Goal: Task Accomplishment & Management: Manage account settings

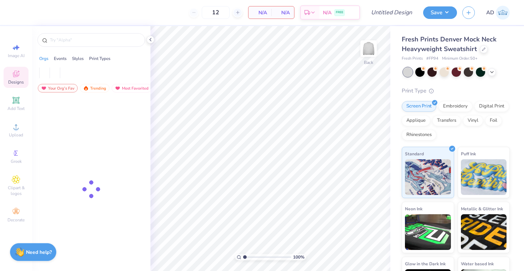
type input "50"
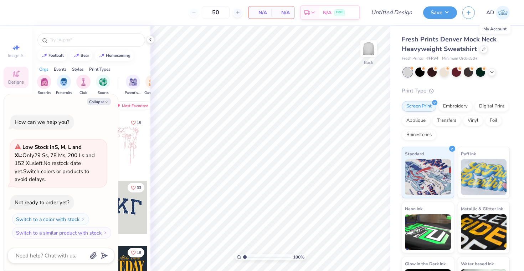
click at [501, 13] on img at bounding box center [503, 13] width 14 height 14
click at [491, 12] on span "AD" at bounding box center [491, 13] width 8 height 8
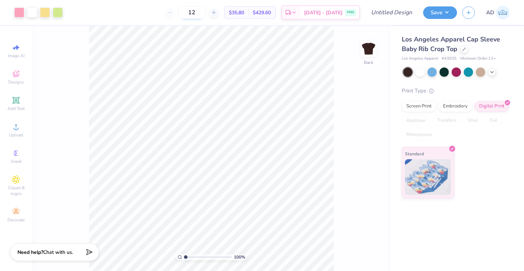
click at [206, 12] on input "12" at bounding box center [192, 12] width 28 height 13
type input "1"
type input "24"
click at [422, 74] on div at bounding box center [420, 71] width 9 height 9
click at [423, 71] on div at bounding box center [420, 71] width 9 height 9
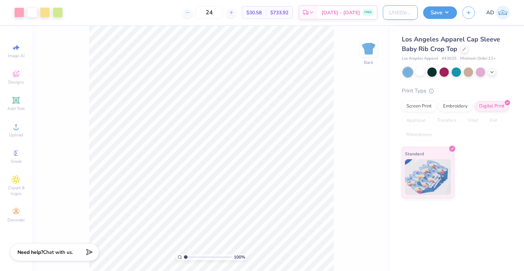
click at [383, 18] on input "Design Title" at bounding box center [400, 12] width 35 height 14
type input "mock deal 2"
click at [507, 181] on div "Standard" at bounding box center [456, 172] width 108 height 51
drag, startPoint x: 427, startPoint y: 5, endPoint x: 446, endPoint y: 12, distance: 20.1
click at [446, 12] on button "Save" at bounding box center [440, 11] width 34 height 12
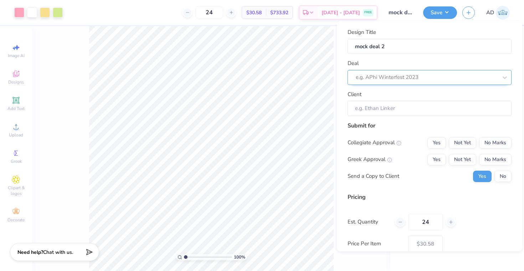
click at [431, 81] on div at bounding box center [427, 77] width 142 height 10
click at [428, 95] on div "mock dealcard" at bounding box center [430, 97] width 158 height 12
type input "Aliza D"
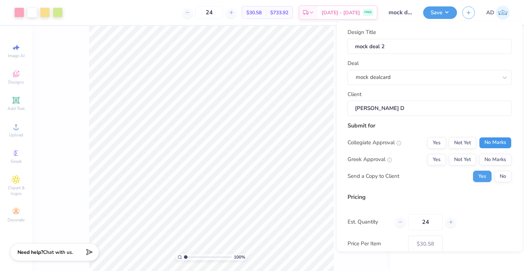
click at [507, 144] on button "No Marks" at bounding box center [495, 142] width 32 height 11
click at [505, 162] on button "No Marks" at bounding box center [495, 159] width 32 height 11
click at [503, 173] on button "No" at bounding box center [503, 176] width 17 height 11
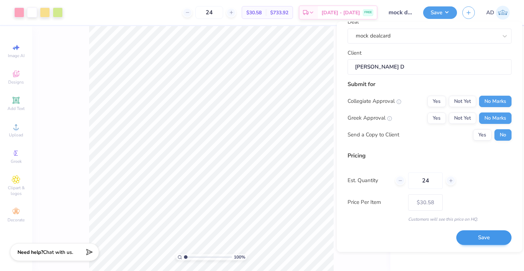
scroll to position [41, 0]
click at [488, 241] on button "Save" at bounding box center [484, 238] width 55 height 15
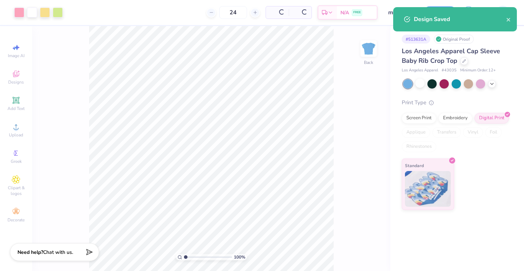
type input "$30.58"
click at [381, 3] on div "Art colors 24 $30.58 Per Item $733.92 Total Est. Delivery Sep 11 - 14 FREE Desi…" at bounding box center [262, 12] width 524 height 25
